Goal: Task Accomplishment & Management: Manage account settings

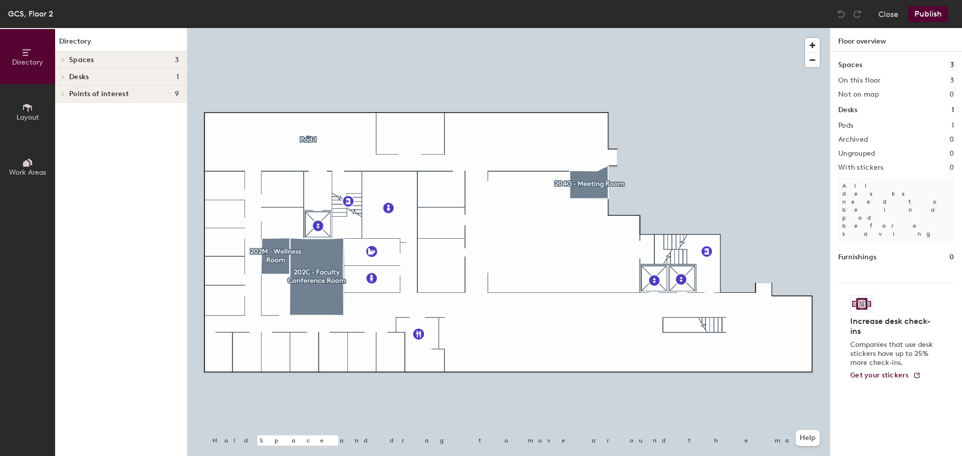
click at [306, 28] on div at bounding box center [508, 28] width 642 height 0
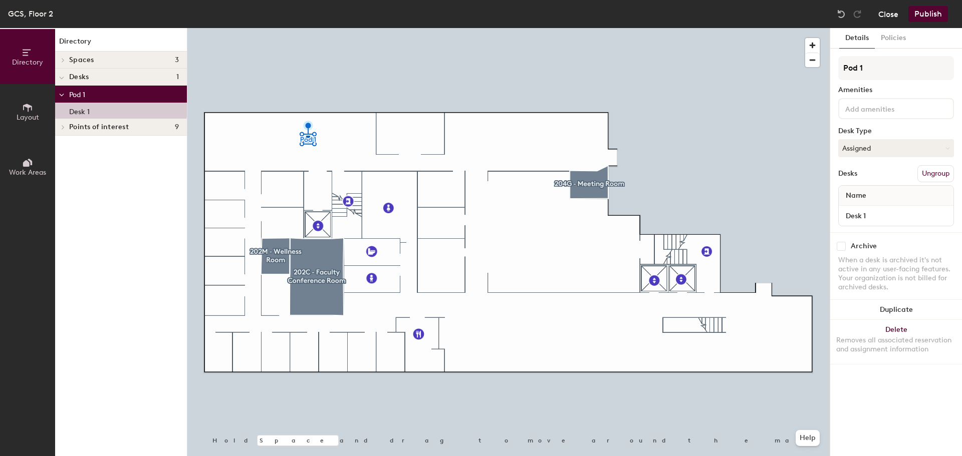
click at [891, 16] on button "Close" at bounding box center [888, 14] width 20 height 16
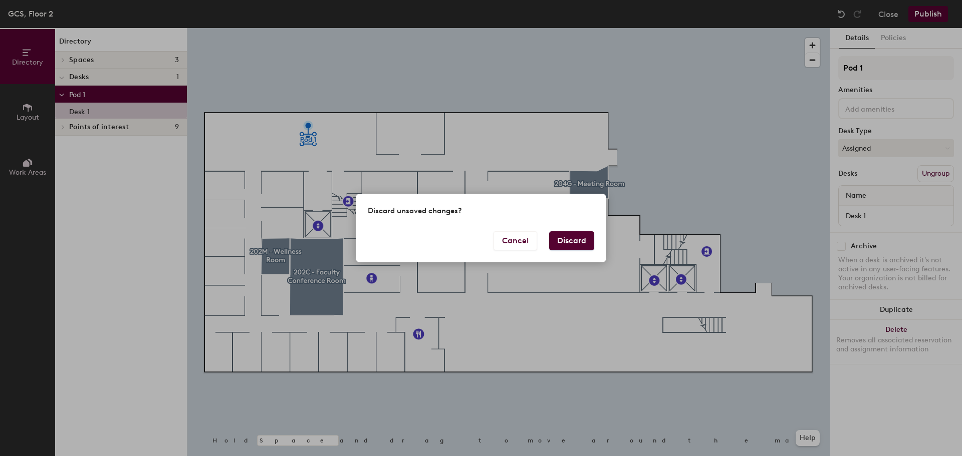
click at [585, 236] on button "Discard" at bounding box center [571, 240] width 45 height 19
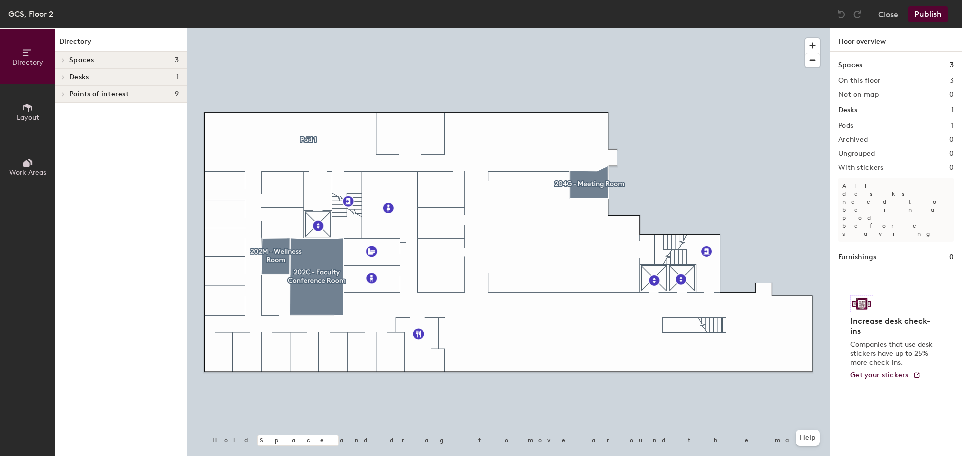
click at [311, 28] on div at bounding box center [508, 28] width 642 height 0
click at [116, 60] on h4 "Spaces 3" at bounding box center [124, 60] width 110 height 8
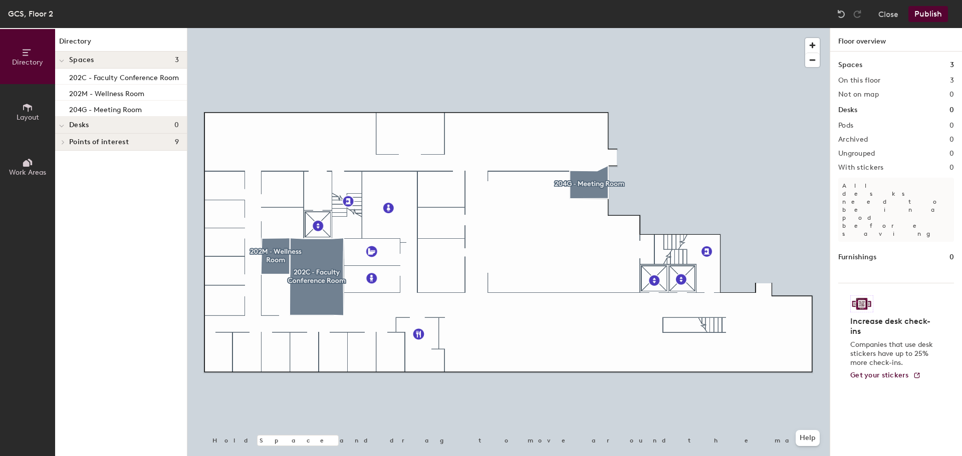
click at [928, 17] on button "Publish" at bounding box center [928, 14] width 40 height 16
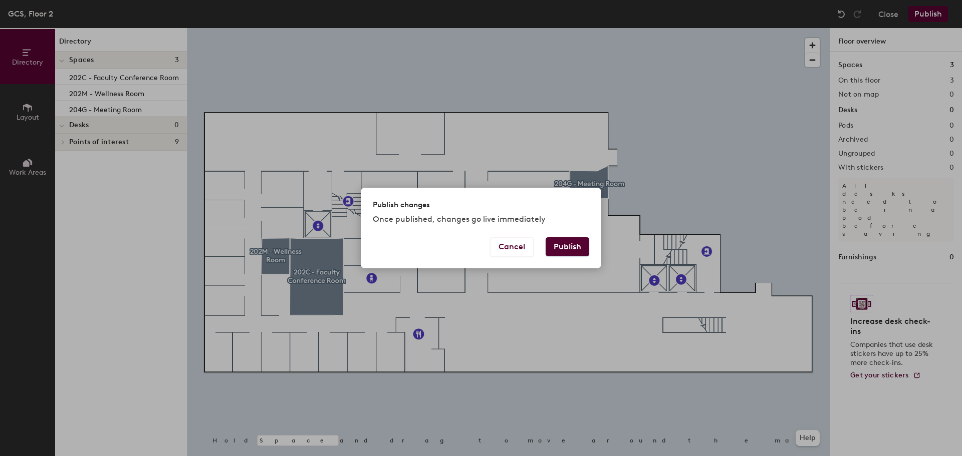
click at [565, 238] on div "Publish changes Once published, changes go live immediately Cancel Publish" at bounding box center [481, 228] width 240 height 81
click at [563, 244] on button "Publish" at bounding box center [567, 246] width 44 height 19
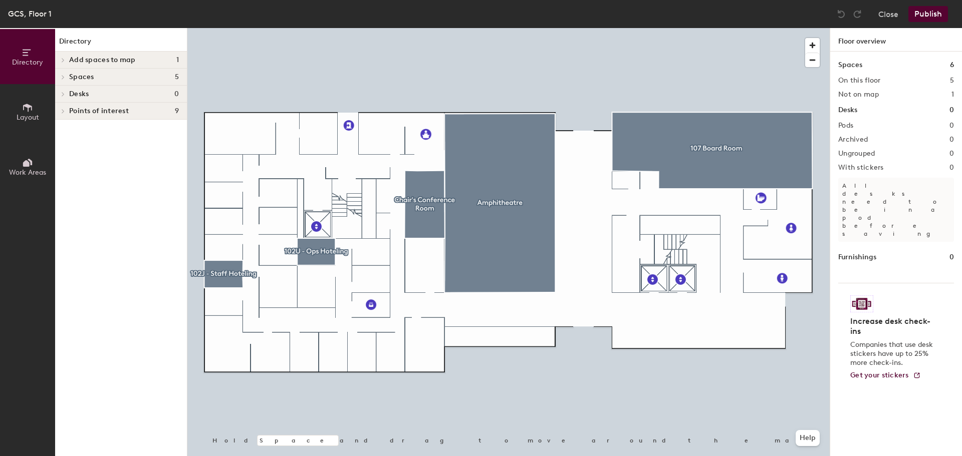
click at [25, 117] on span "Layout" at bounding box center [28, 117] width 23 height 9
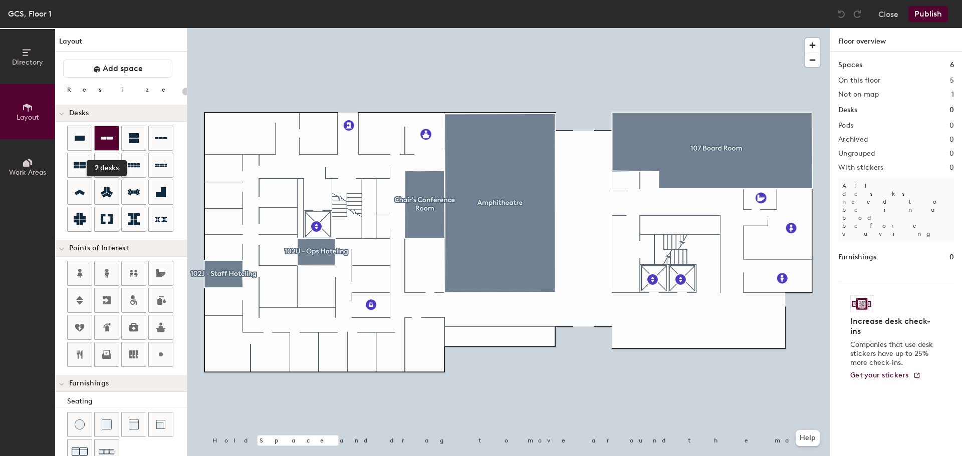
click at [101, 135] on icon at bounding box center [107, 138] width 12 height 12
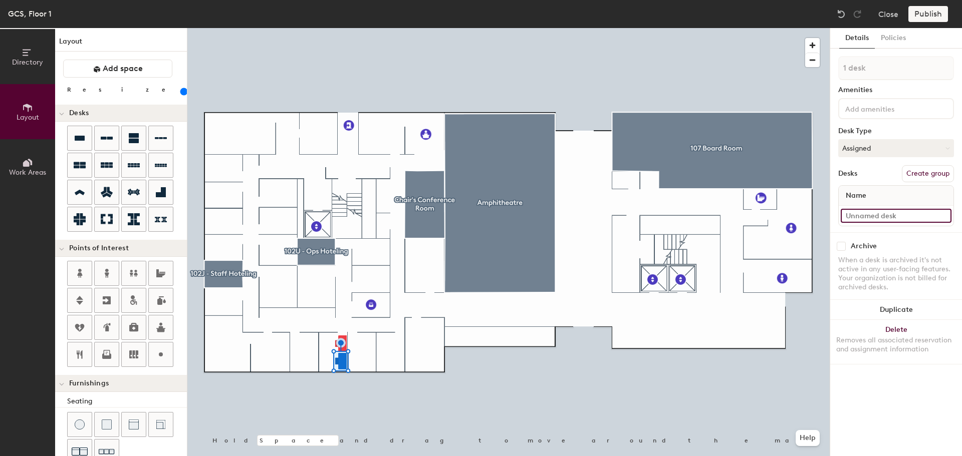
type input "180"
click at [872, 217] on input at bounding box center [895, 216] width 111 height 14
type input "1"
type input "180"
type input "102"
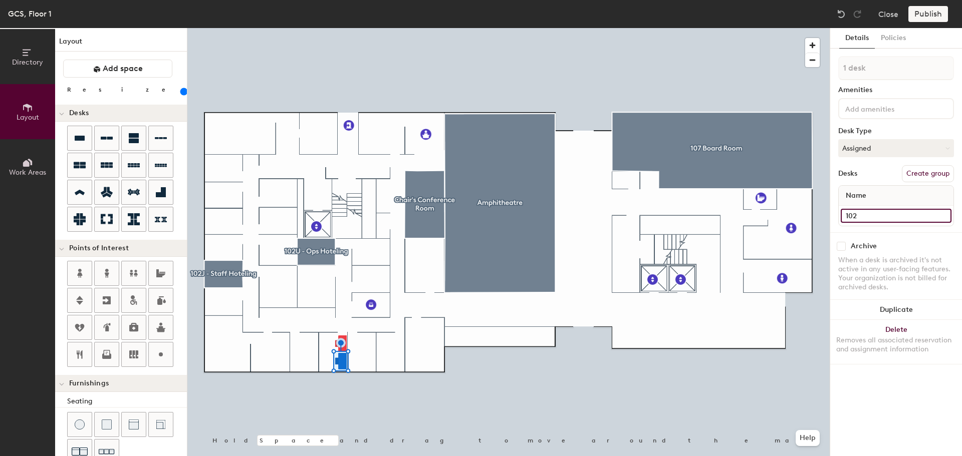
type input "180"
type input "102J"
type input "180"
type input "102J-"
type input "180"
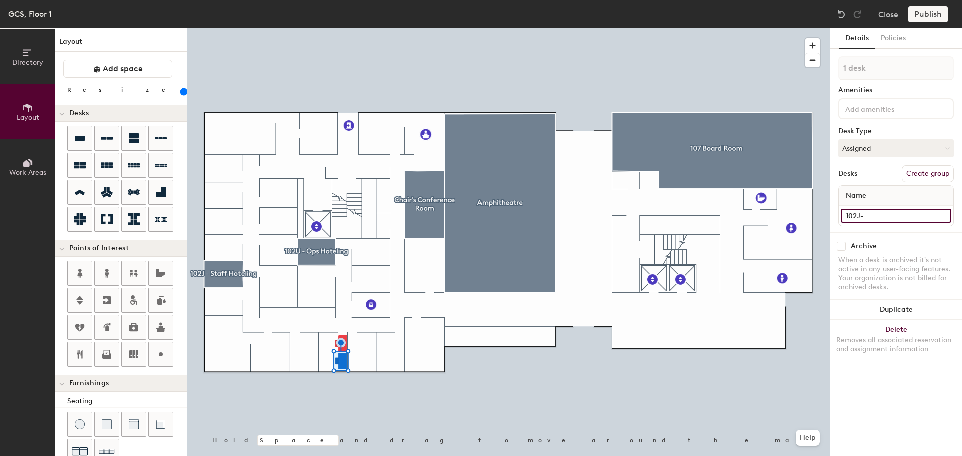
type input "102J-0"
type input "180"
type input "102J-02"
type input "180"
type input "102J-02"
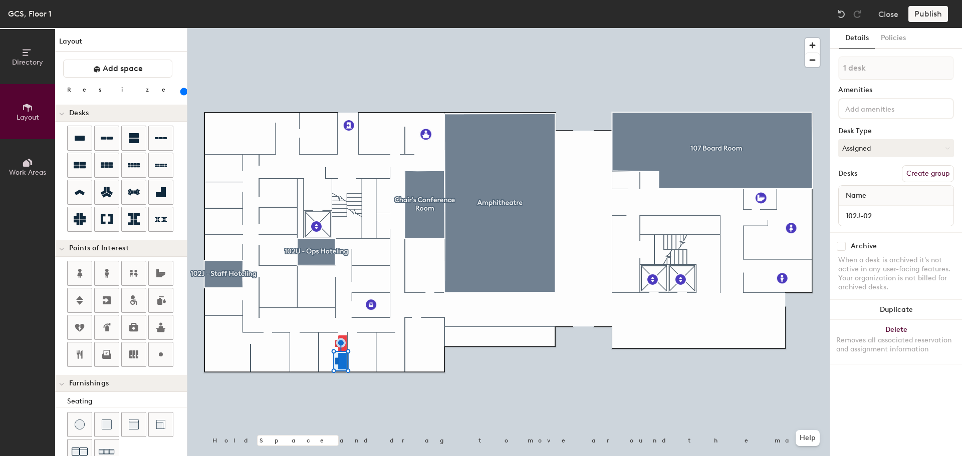
click at [932, 172] on button "Create group" at bounding box center [928, 173] width 52 height 17
type input "180"
drag, startPoint x: 890, startPoint y: 63, endPoint x: 816, endPoint y: 65, distance: 74.2
click at [816, 65] on div "Directory Layout Work Areas Layout Add space Resize Desks Points of Interest Fu…" at bounding box center [481, 242] width 962 height 428
type input "1"
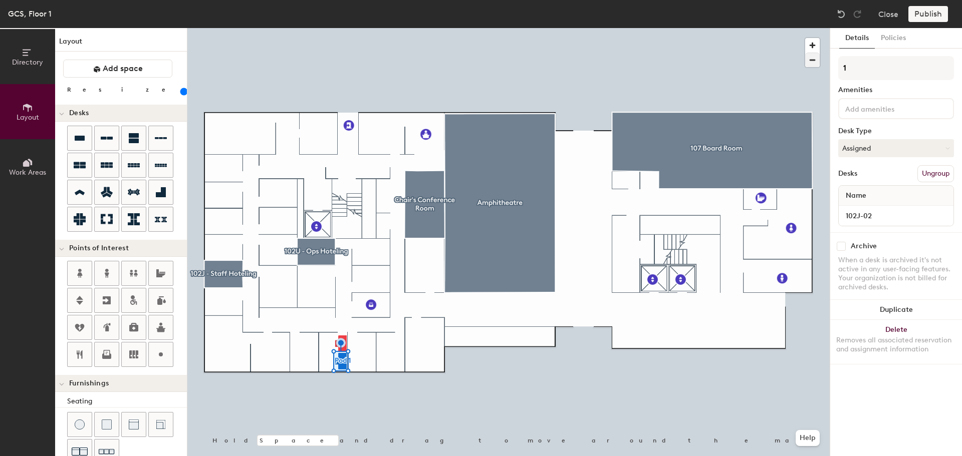
type input "180"
type input "10"
type input "180"
type input "102"
type input "180"
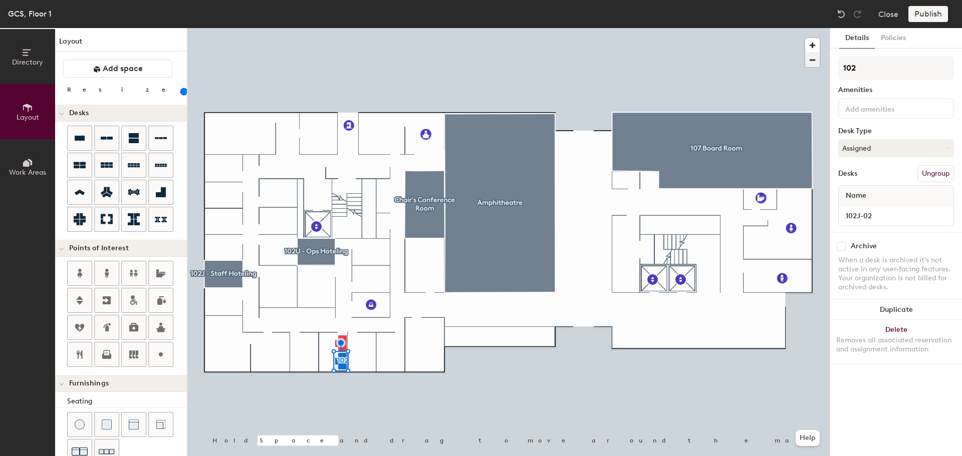
type input "102J"
type input "180"
type input "102J-"
type input "180"
type input "102J-02"
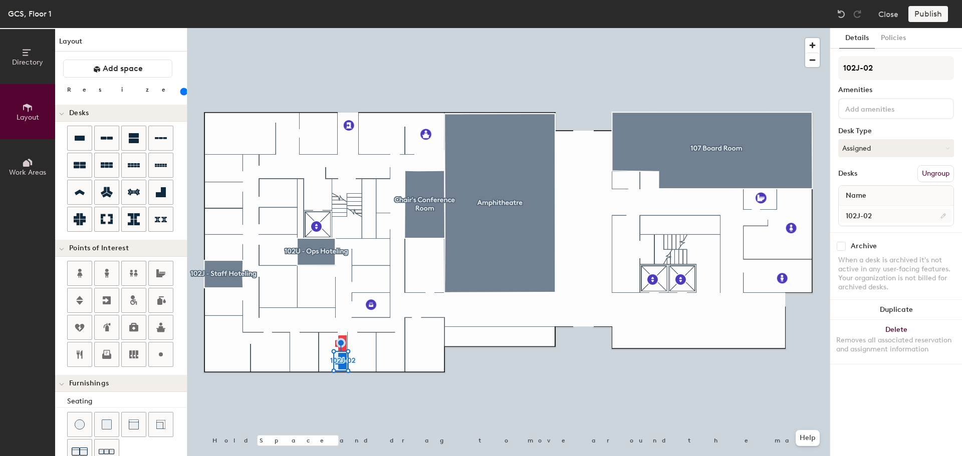
type input "180"
type input "102J-02"
click at [927, 172] on button "Create group" at bounding box center [928, 173] width 52 height 17
type input "180"
type input "Pod"
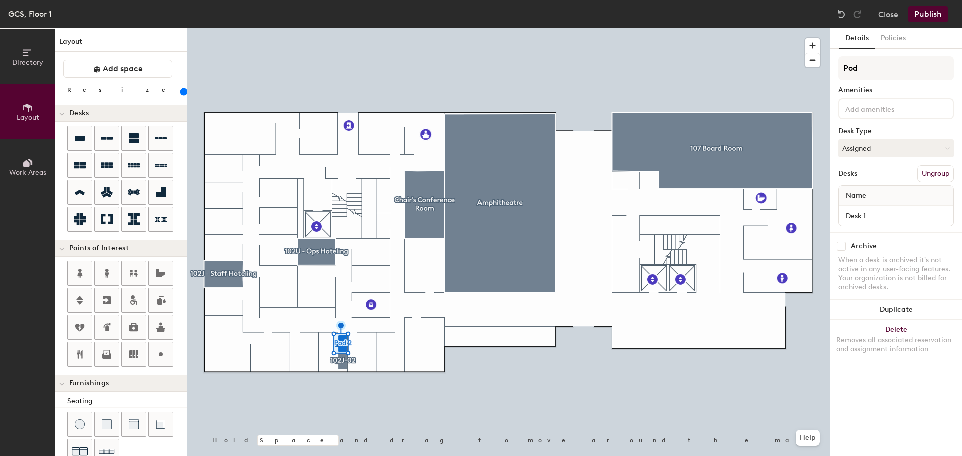
type input "180"
type input "P"
type input "180"
type input "1"
type input "180"
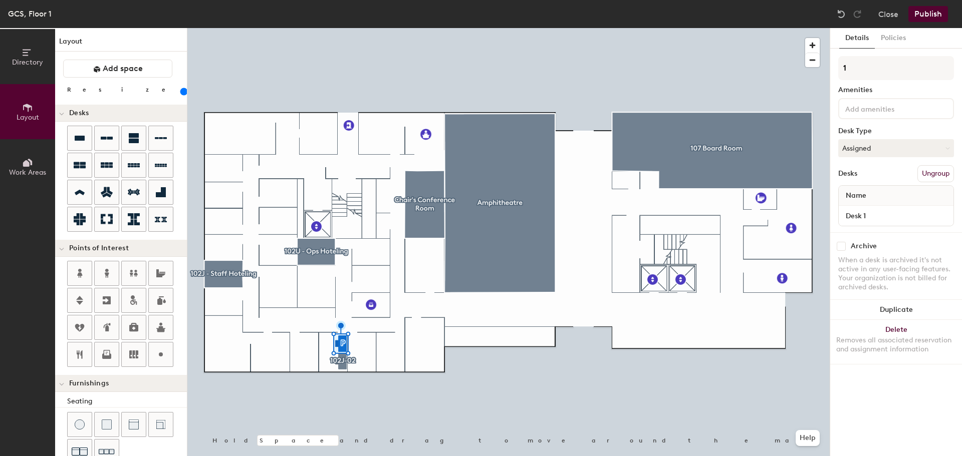
type input "10"
type input "180"
type input "102"
type input "180"
type input "102J"
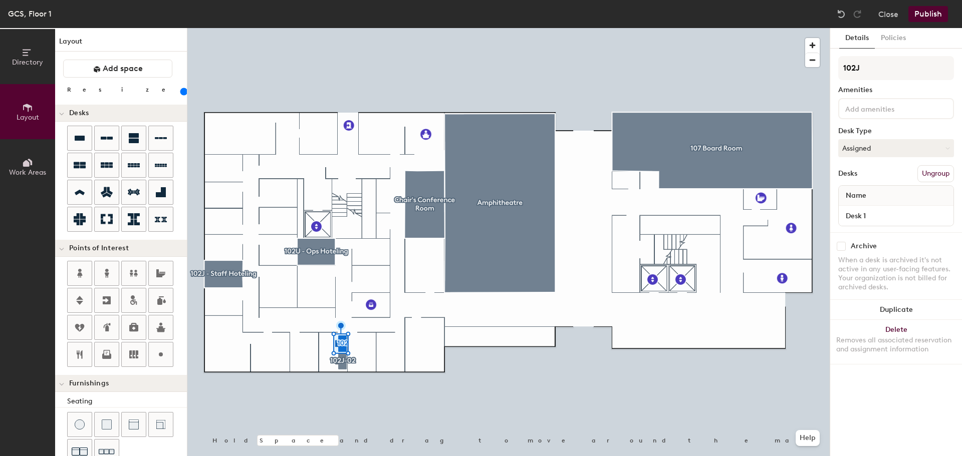
type input "180"
type input "102J-"
type input "180"
type input "102J-0"
type input "180"
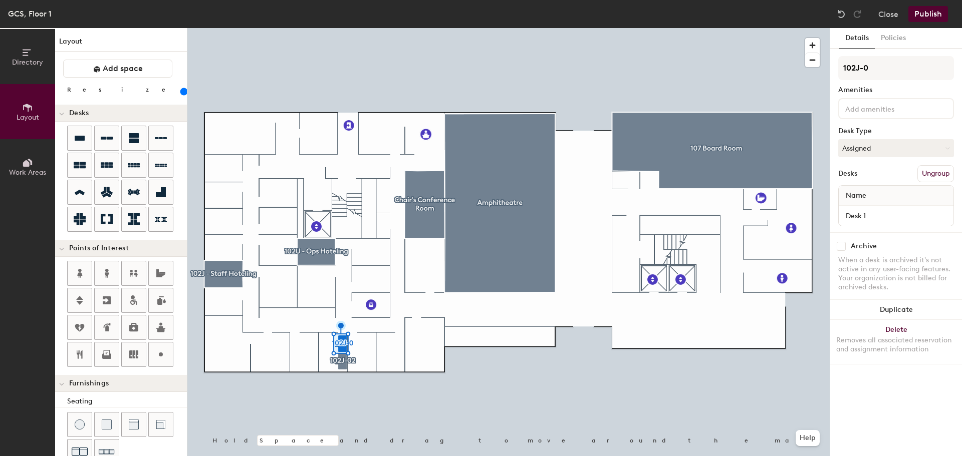
type input "102J-01"
type input "180"
click at [827, 63] on div "Directory Layout Work Areas Layout Add space Resize Desks Points of Interest Fu…" at bounding box center [481, 242] width 962 height 428
type input "102J-01"
type input "180"
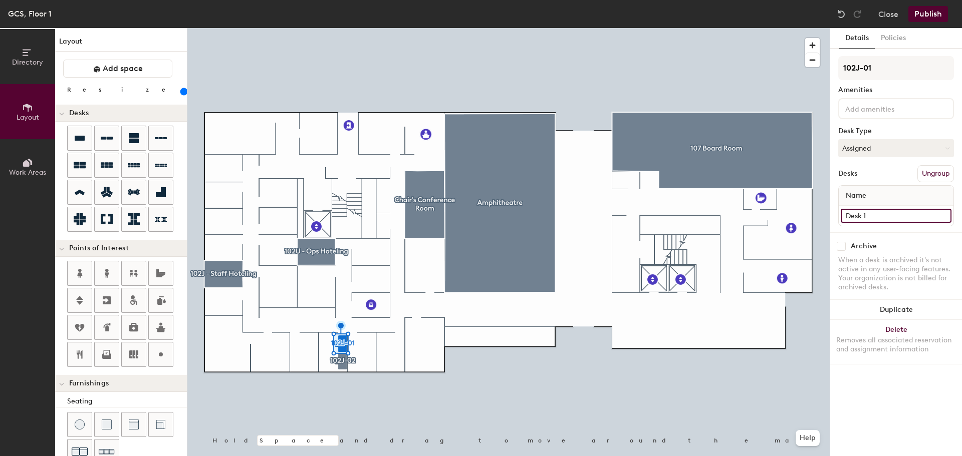
click at [876, 210] on input "Desk 1" at bounding box center [895, 216] width 111 height 14
paste input "102J-0"
type input "102J-01"
type input "180"
type input "102J-01"
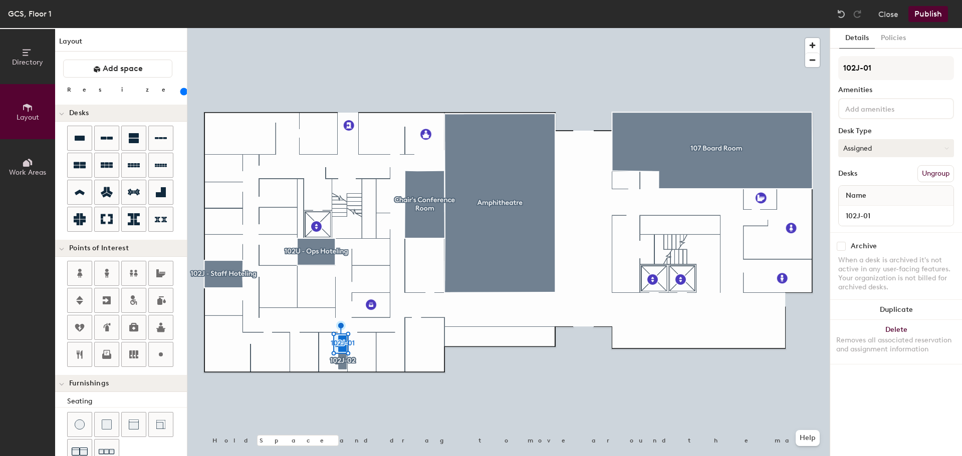
click at [894, 150] on button "Assigned" at bounding box center [896, 148] width 116 height 18
click at [885, 209] on div "Hoteled" at bounding box center [888, 209] width 100 height 15
click at [925, 16] on button "Publish" at bounding box center [928, 14] width 40 height 16
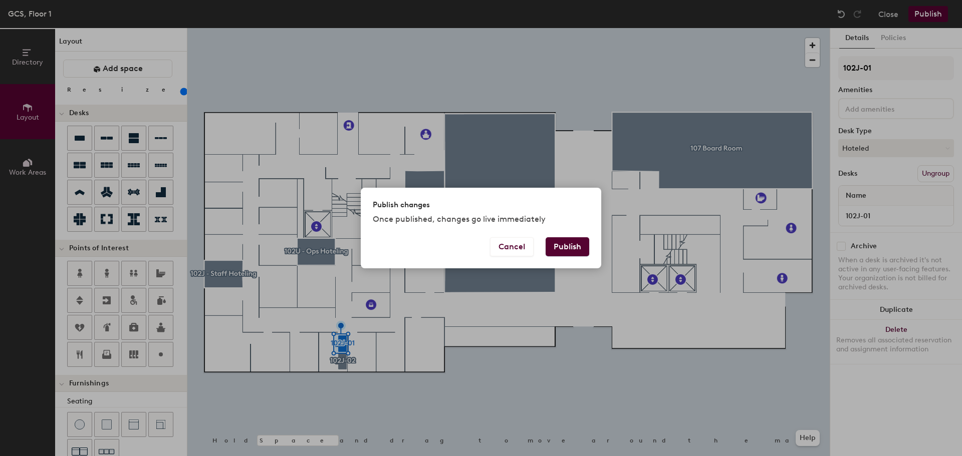
click at [572, 250] on button "Publish" at bounding box center [567, 246] width 44 height 19
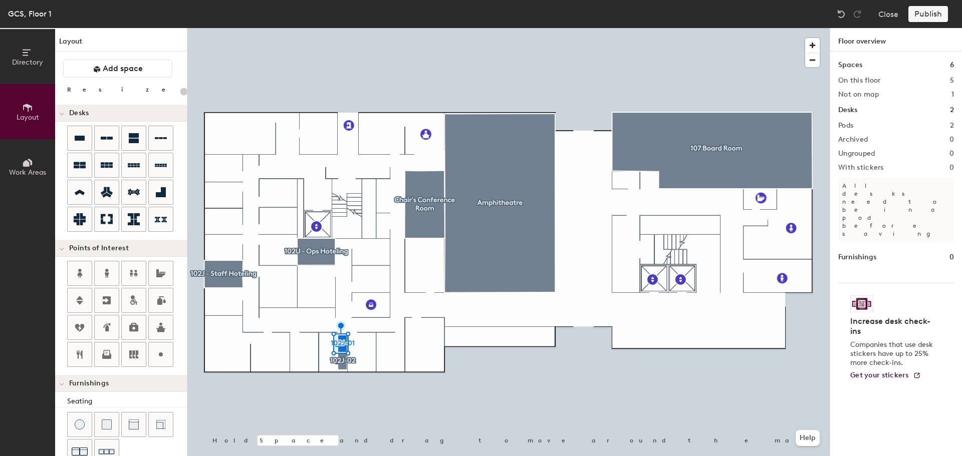
type input "20"
